Goal: Find specific page/section: Find specific page/section

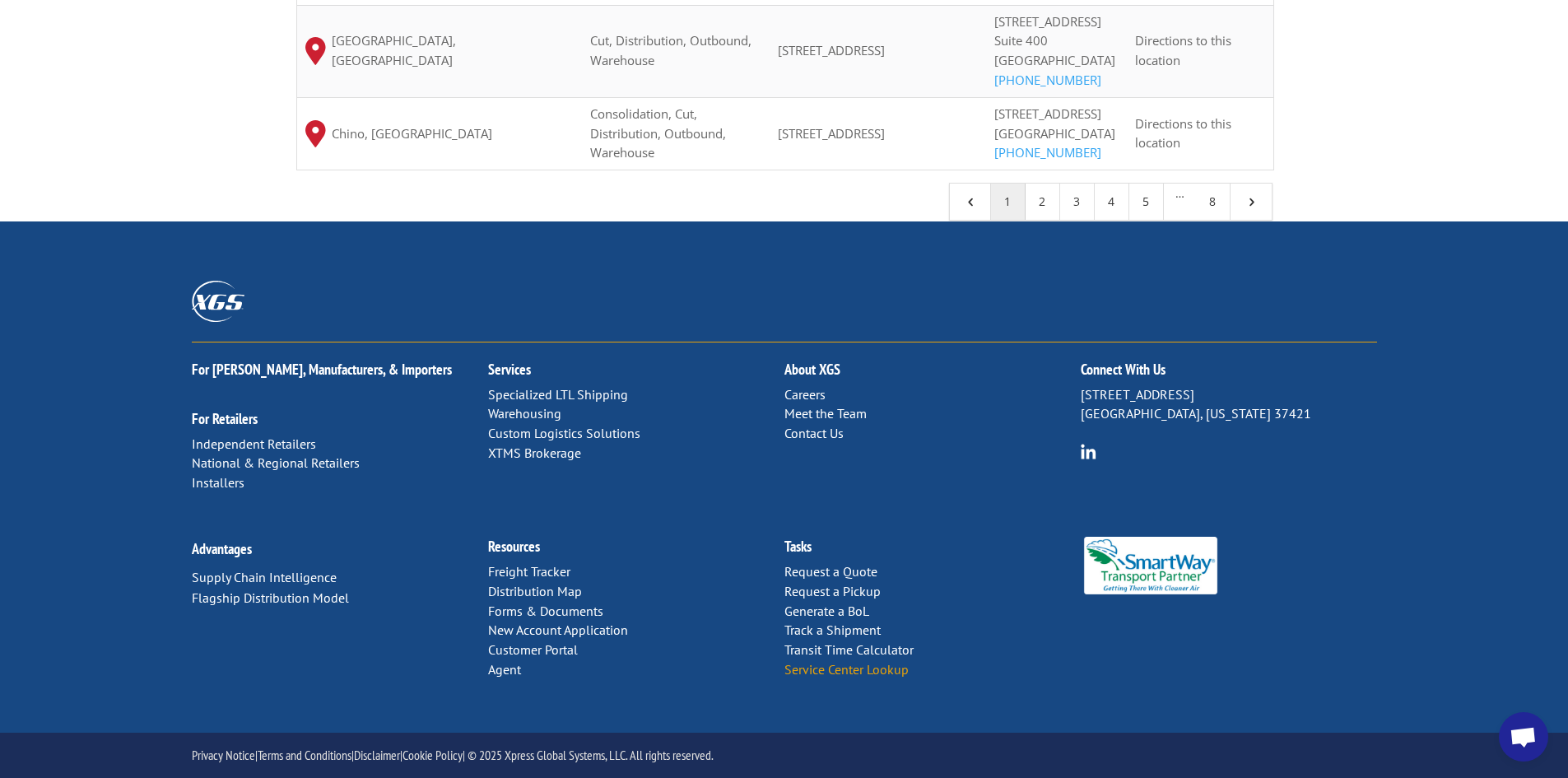
scroll to position [33, 0]
click at [860, 668] on link "Service Center Lookup" at bounding box center [846, 669] width 124 height 17
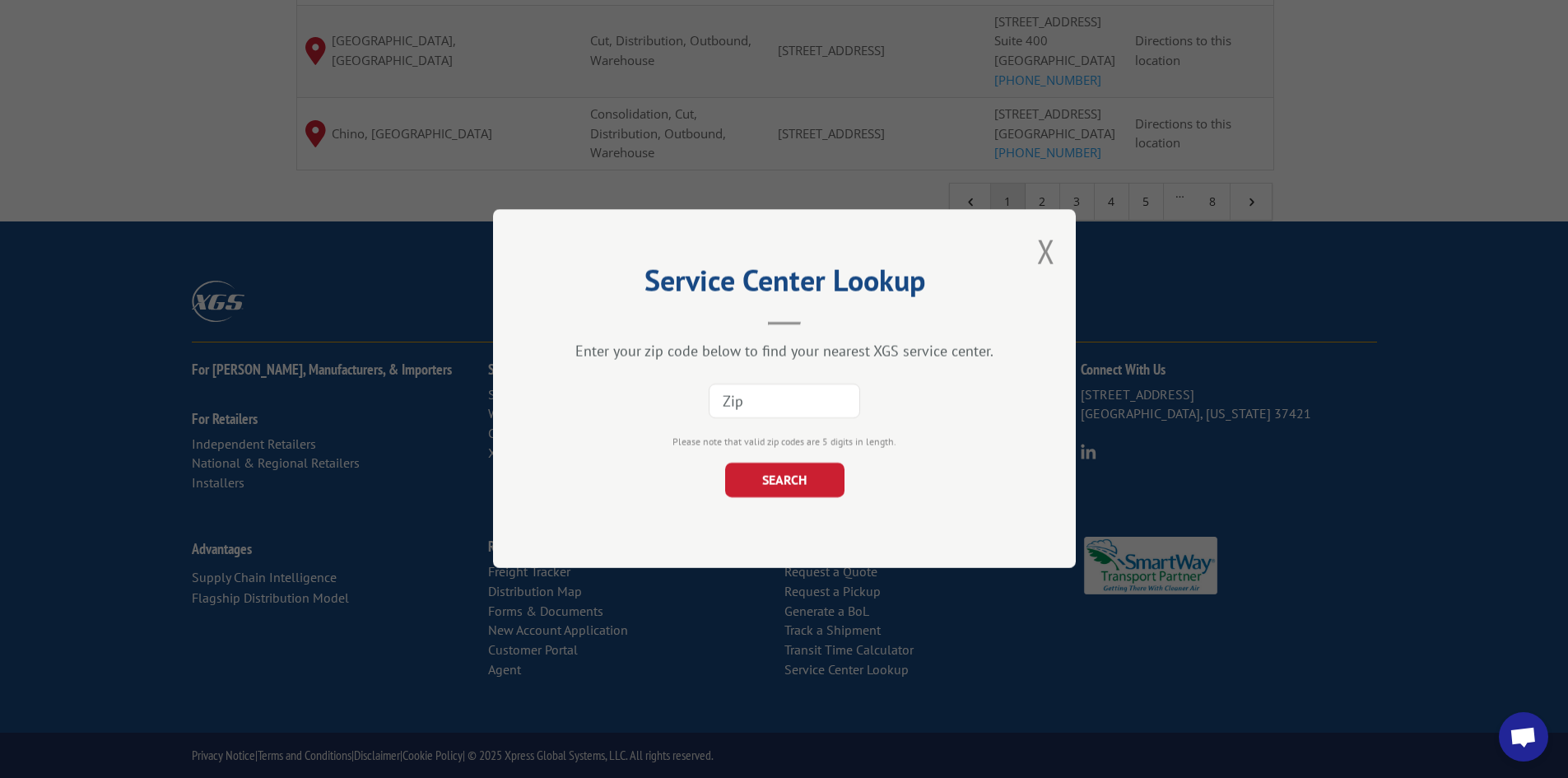
paste input "10003"
type input "10003"
click at [784, 502] on div "Service Center Lookup Enter your zip code below to find your nearest XGS servic…" at bounding box center [784, 389] width 582 height 359
click at [786, 469] on button "SEARCH" at bounding box center [784, 480] width 119 height 35
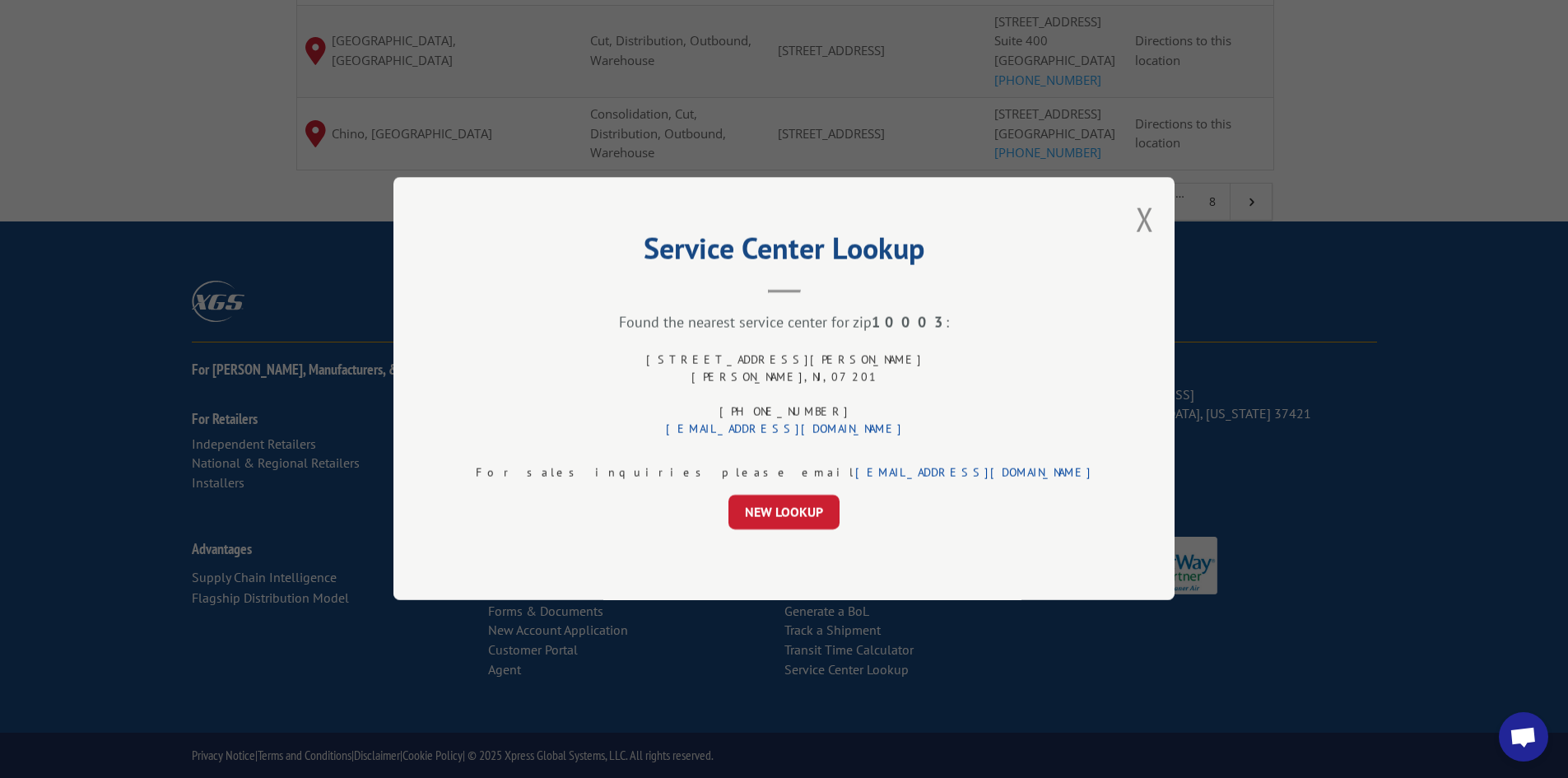
click at [799, 361] on div "[STREET_ADDRESS][PERSON_NAME] (844) 947-7447 [EMAIL_ADDRESS][DOMAIN_NAME]" at bounding box center [784, 395] width 276 height 86
drag, startPoint x: 799, startPoint y: 361, endPoint x: 804, endPoint y: 383, distance: 22.6
click at [804, 383] on div "[STREET_ADDRESS][PERSON_NAME] (844) 947-7447 [EMAIL_ADDRESS][DOMAIN_NAME]" at bounding box center [784, 395] width 276 height 86
copy div "[STREET_ADDRESS][PERSON_NAME]"
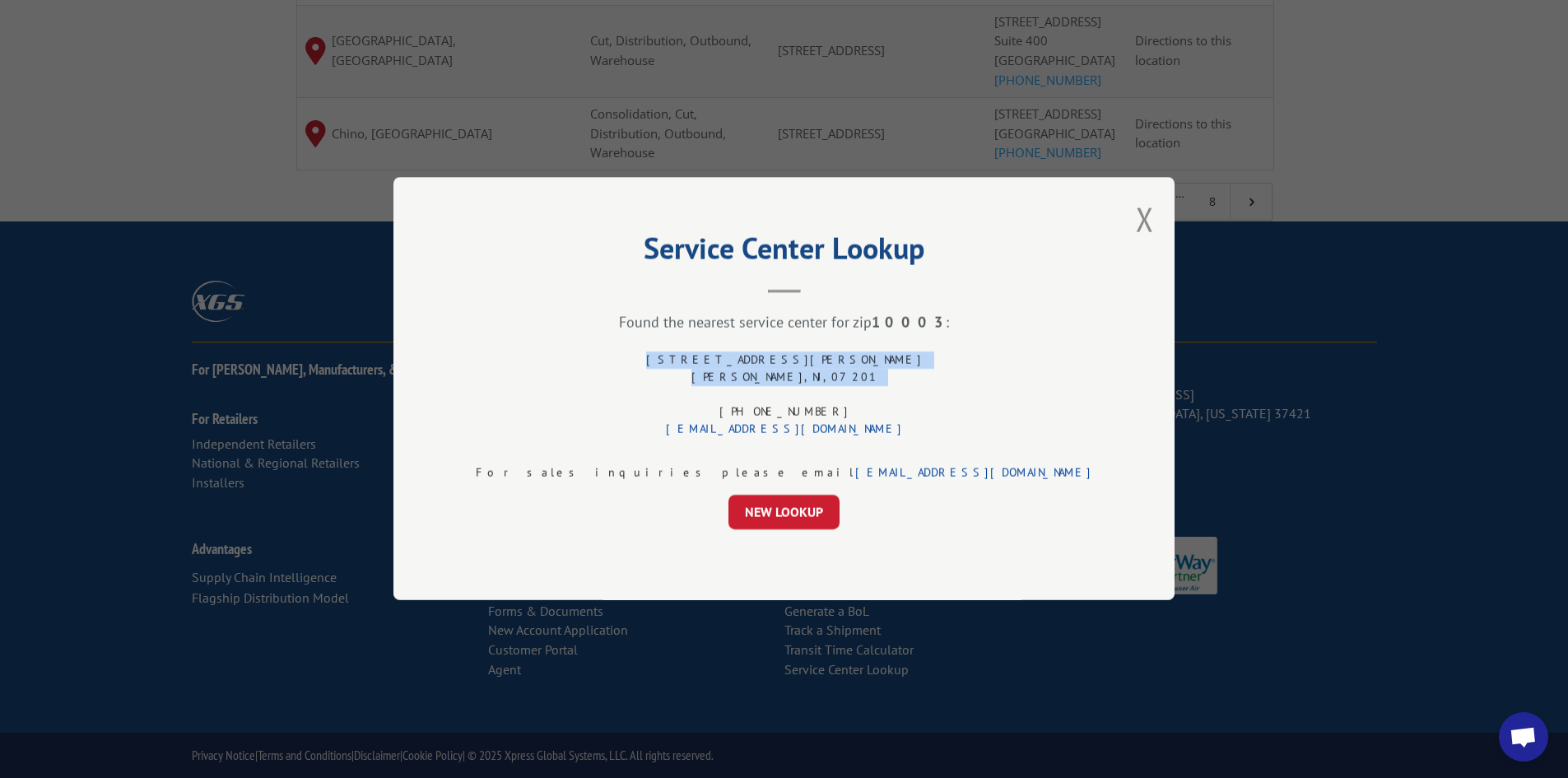
copy div "[STREET_ADDRESS][PERSON_NAME]"
